Goal: Task Accomplishment & Management: Manage account settings

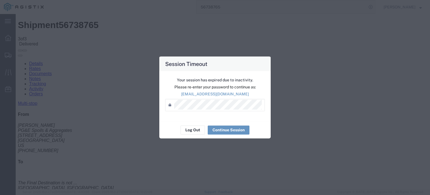
click at [217, 104] on div "Your session has expired due to inactivity. Please re-enter your password to co…" at bounding box center [215, 96] width 112 height 50
click at [222, 130] on button "Continue Session" at bounding box center [229, 129] width 42 height 9
click at [232, 129] on button "Continue Session" at bounding box center [229, 129] width 42 height 9
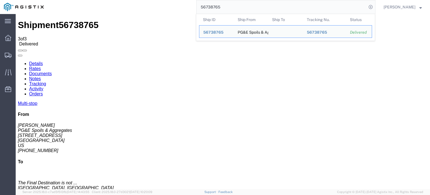
drag, startPoint x: 224, startPoint y: 7, endPoint x: 197, endPoint y: 12, distance: 27.4
click at [197, 12] on input "56738765" at bounding box center [282, 6] width 170 height 13
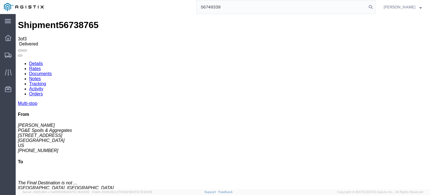
type input "56749339"
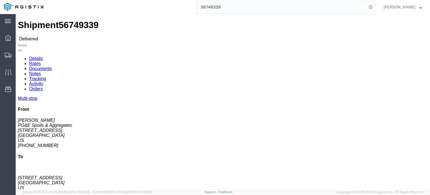
click icon
click link "Documents"
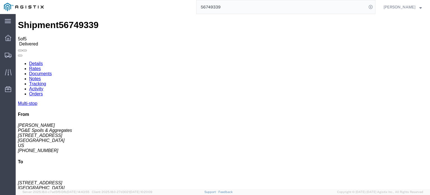
click at [46, 81] on link "Tracking" at bounding box center [37, 83] width 17 height 5
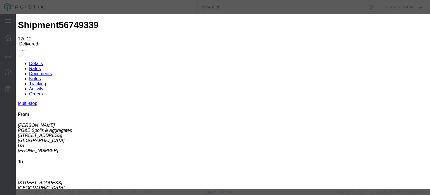
type input "[DATE]"
type input "12:15 PM"
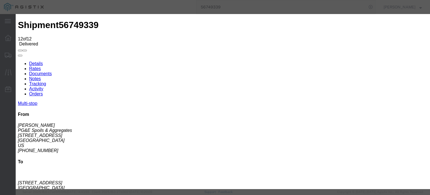
select select "BREAKSTOP"
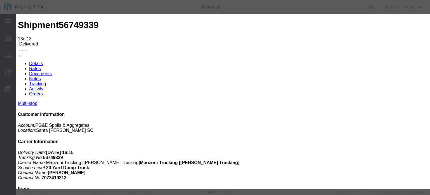
type input "12:16 PM"
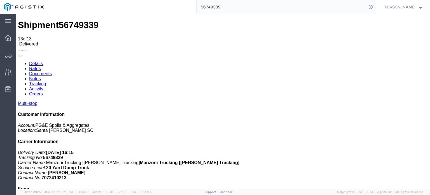
click at [41, 76] on link "Notes" at bounding box center [35, 78] width 12 height 5
click at [232, 7] on input "56749339" at bounding box center [282, 6] width 170 height 13
click at [52, 71] on link "Documents" at bounding box center [40, 73] width 23 height 5
click at [373, 6] on icon at bounding box center [371, 7] width 8 height 8
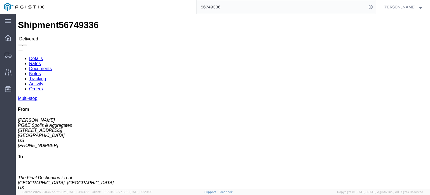
click icon
click link "Documents"
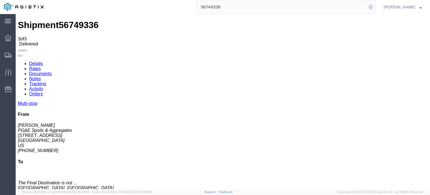
click at [46, 81] on link "Tracking" at bounding box center [37, 83] width 17 height 5
click at [41, 76] on link "Notes" at bounding box center [35, 78] width 12 height 5
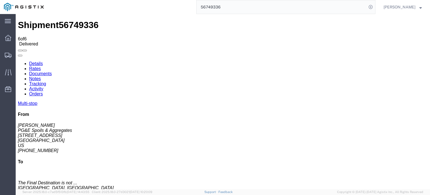
click at [222, 8] on input "56749336" at bounding box center [282, 6] width 170 height 13
type input "56749339"
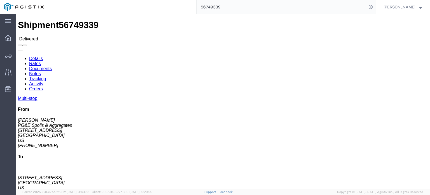
click link "Tracking"
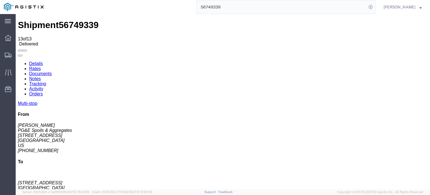
click at [41, 76] on link "Notes" at bounding box center [35, 78] width 12 height 5
